Goal: Information Seeking & Learning: Understand process/instructions

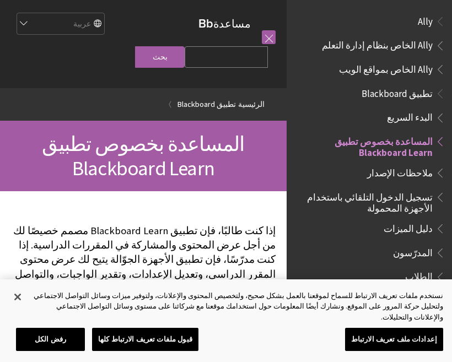
scroll to position [114, 0]
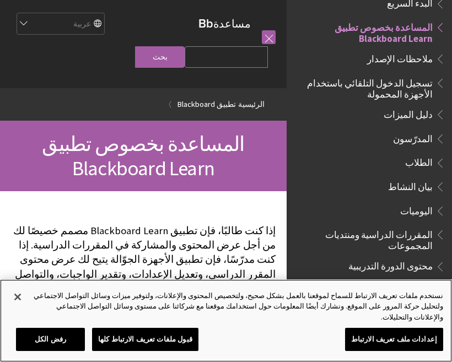
click at [156, 333] on button "قبول ملفات تعريف الارتباط كلها" at bounding box center [145, 339] width 106 height 23
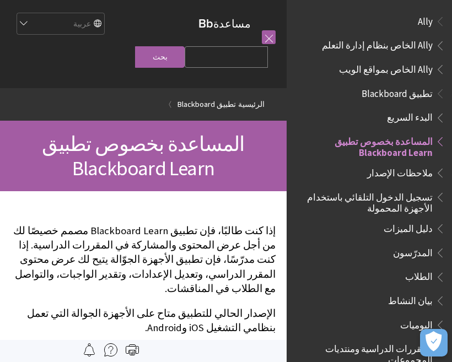
scroll to position [0, 0]
click at [419, 70] on span "Ally الخاص بمواقع الويب" at bounding box center [386, 67] width 94 height 15
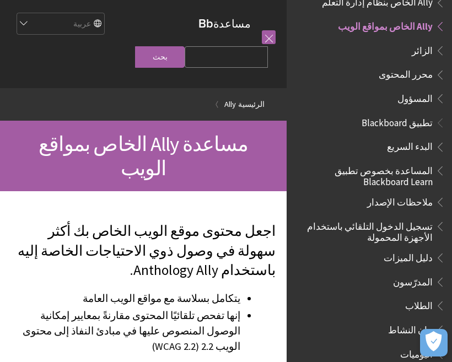
click at [402, 228] on span "تسجيل الدخول التلقائي باستخدام الأجهزة المحمولة" at bounding box center [366, 230] width 133 height 26
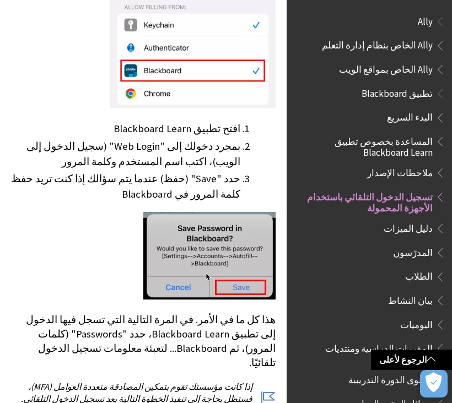
click at [414, 95] on span "تطبيق Blackboard" at bounding box center [396, 91] width 71 height 15
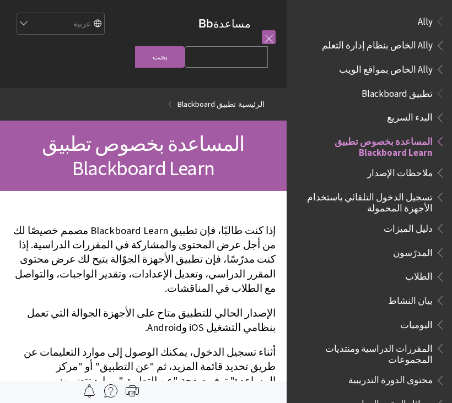
click at [411, 99] on span "تطبيق Blackboard" at bounding box center [369, 93] width 152 height 19
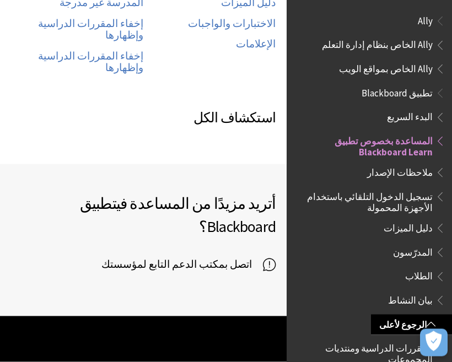
click at [432, 25] on span "Book outline for Anthology Ally Help" at bounding box center [438, 19] width 12 height 14
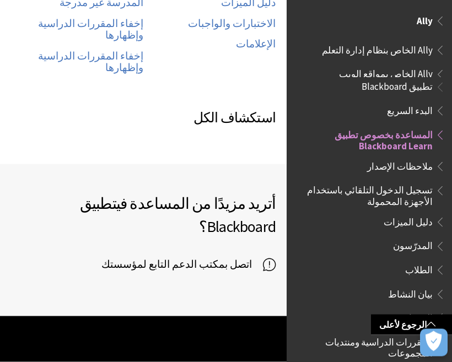
scroll to position [721, 0]
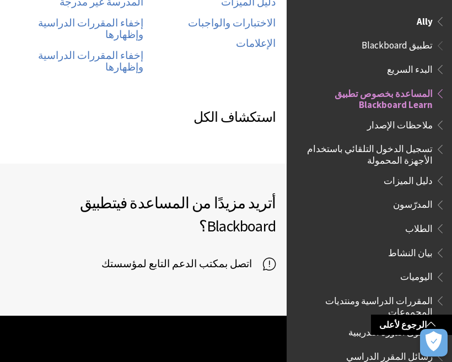
click at [428, 47] on span "تطبيق Blackboard" at bounding box center [396, 43] width 71 height 15
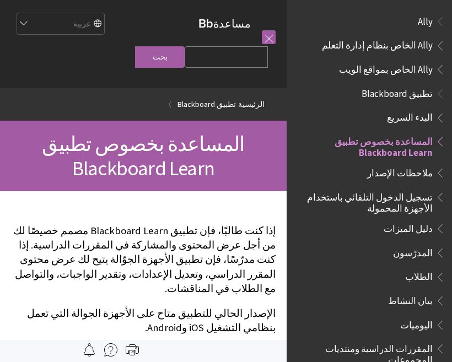
scroll to position [114, 0]
